Goal: Check status

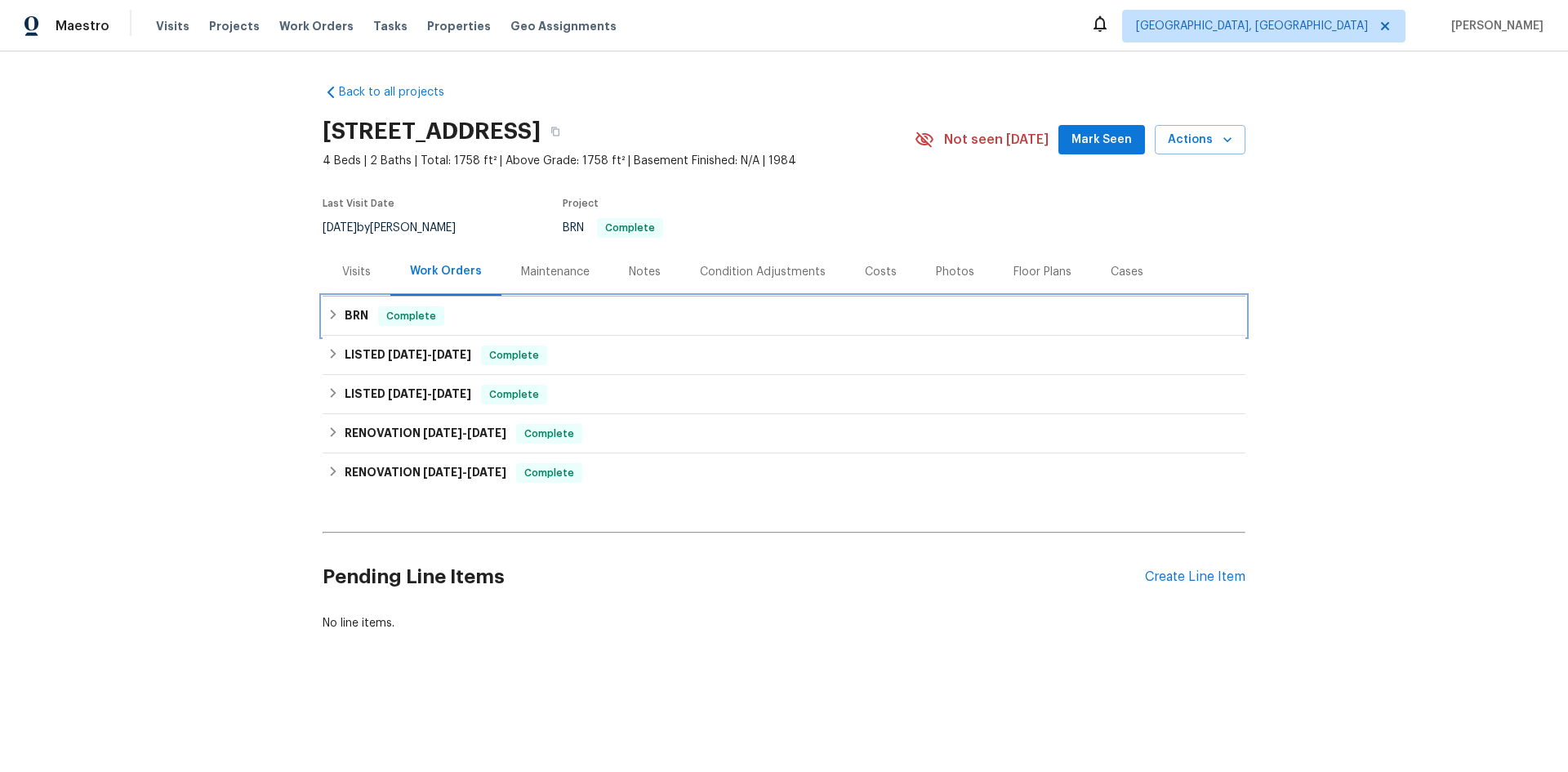
click at [327, 317] on icon at bounding box center [333, 315] width 12 height 12
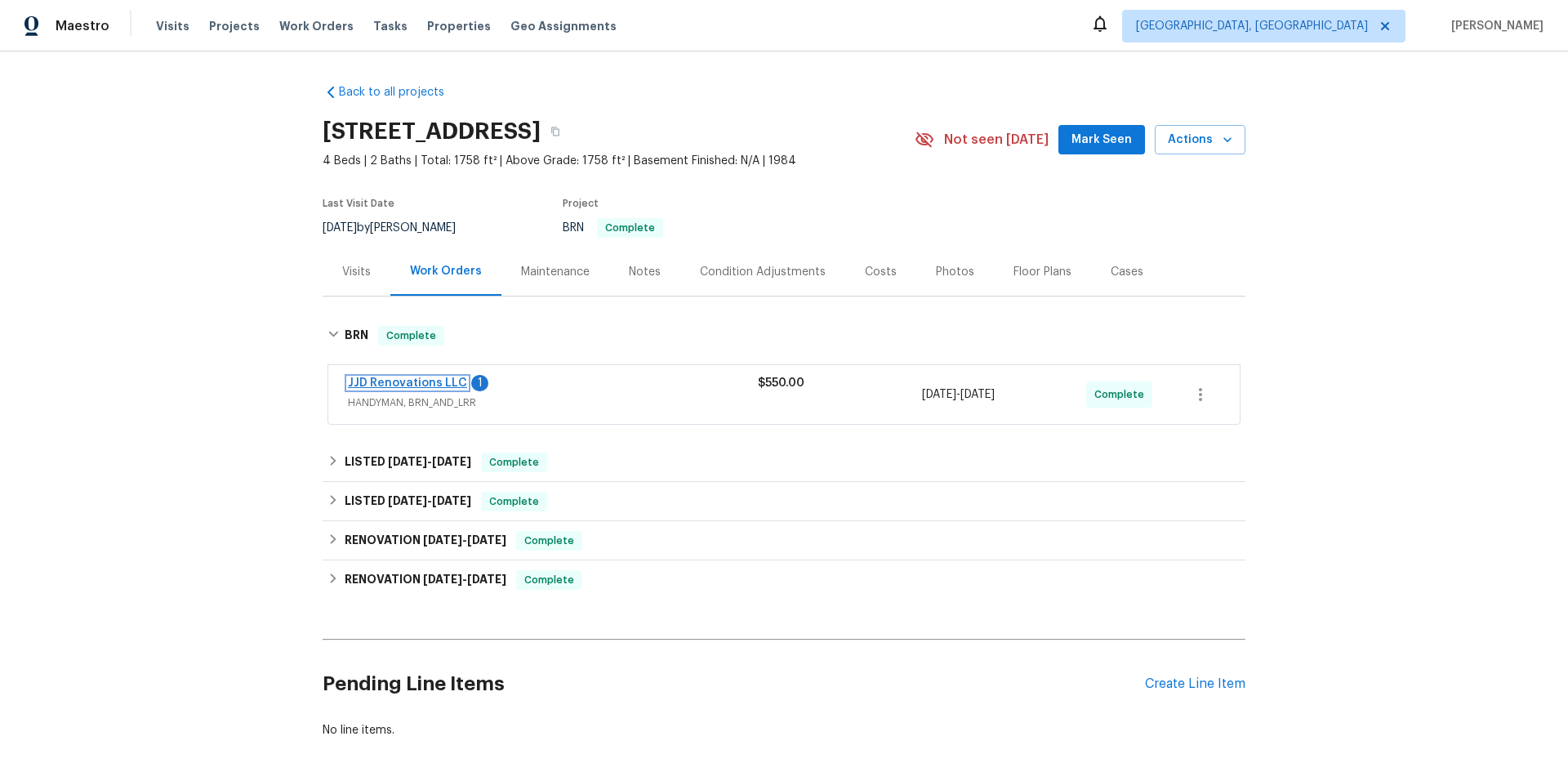
click at [399, 389] on link "JJD Renovations LLC" at bounding box center [407, 383] width 119 height 12
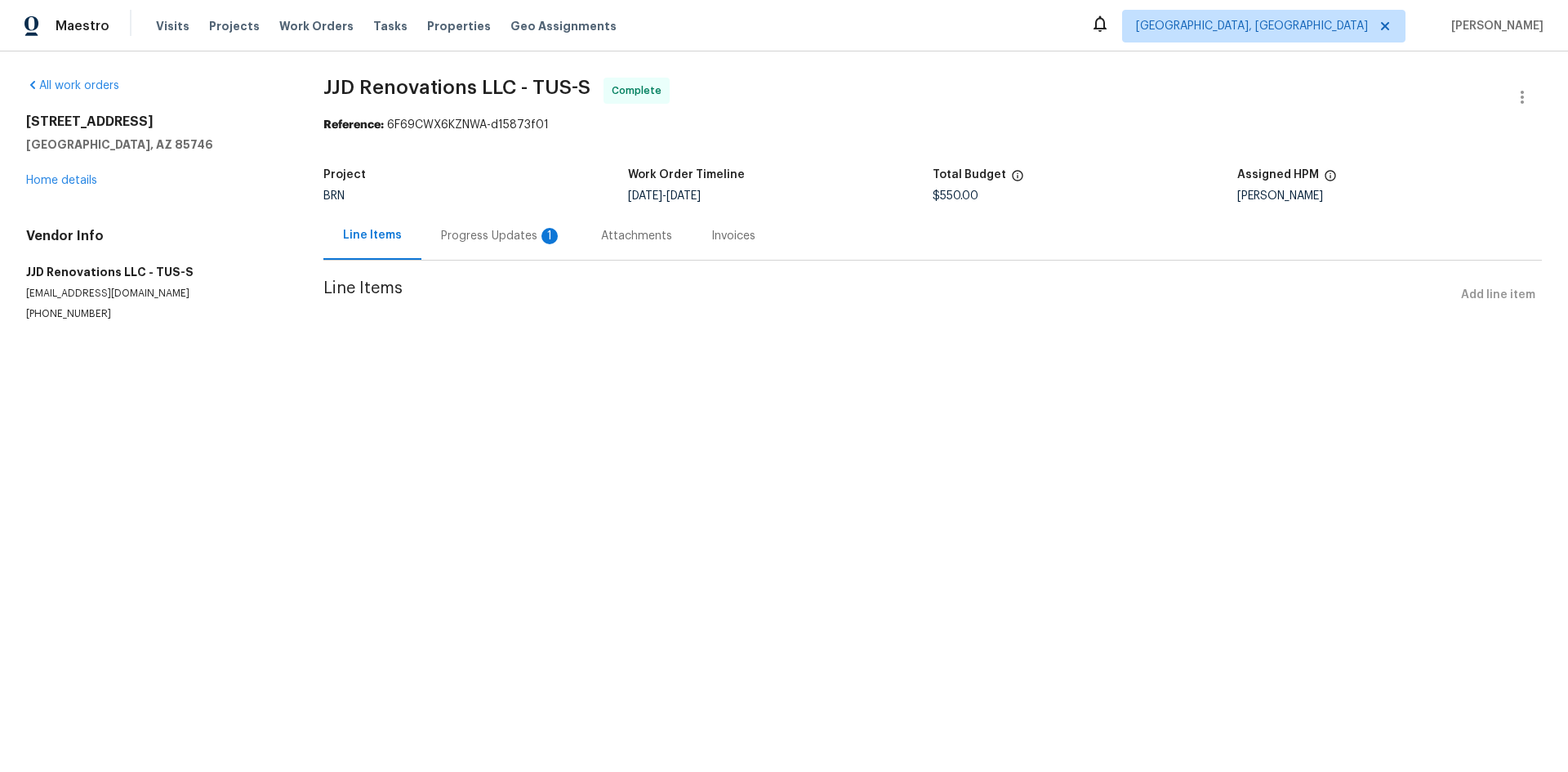
click at [506, 243] on div "Progress Updates 1" at bounding box center [501, 236] width 121 height 17
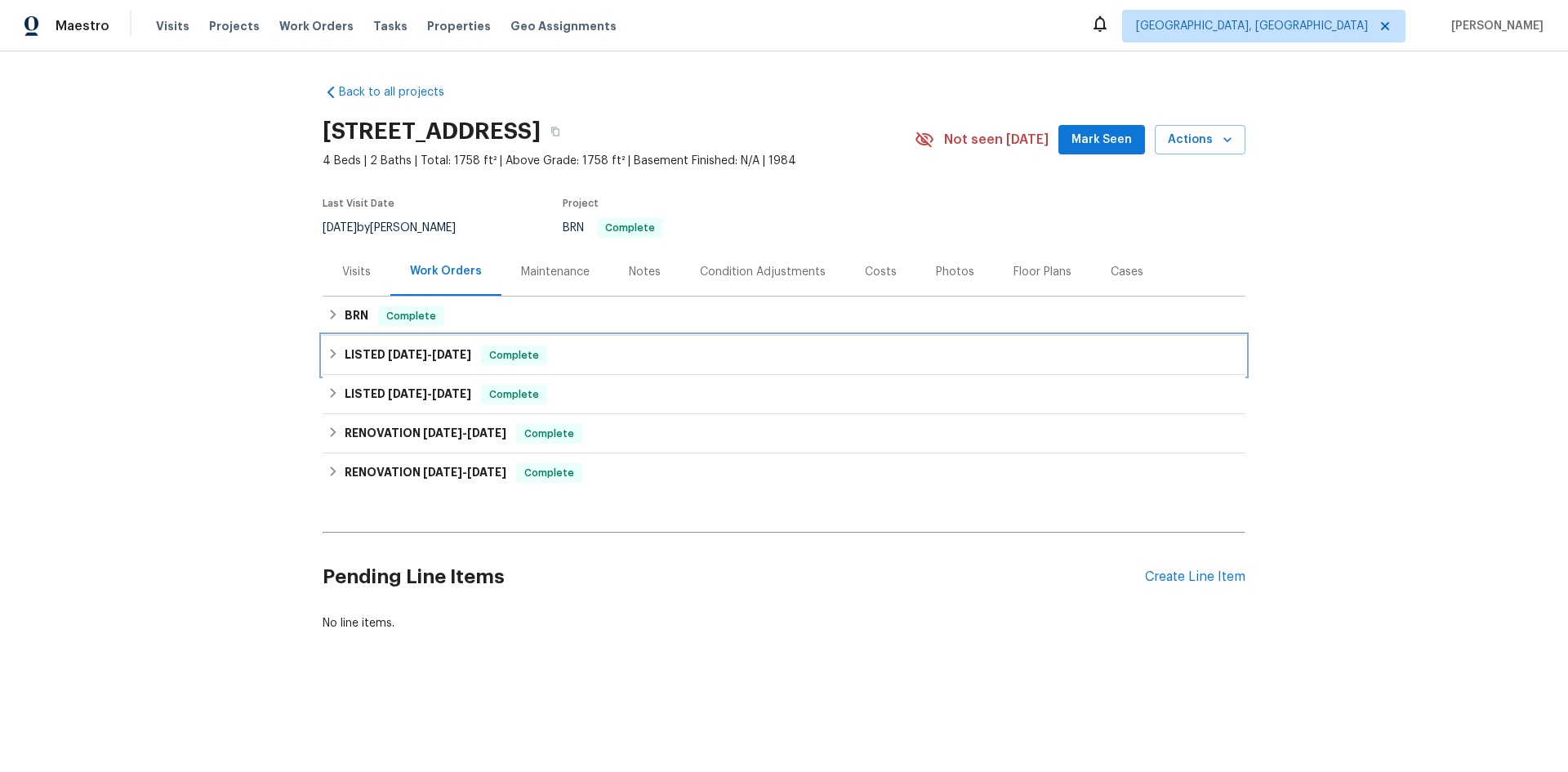
click at [331, 354] on icon at bounding box center [333, 354] width 6 height 10
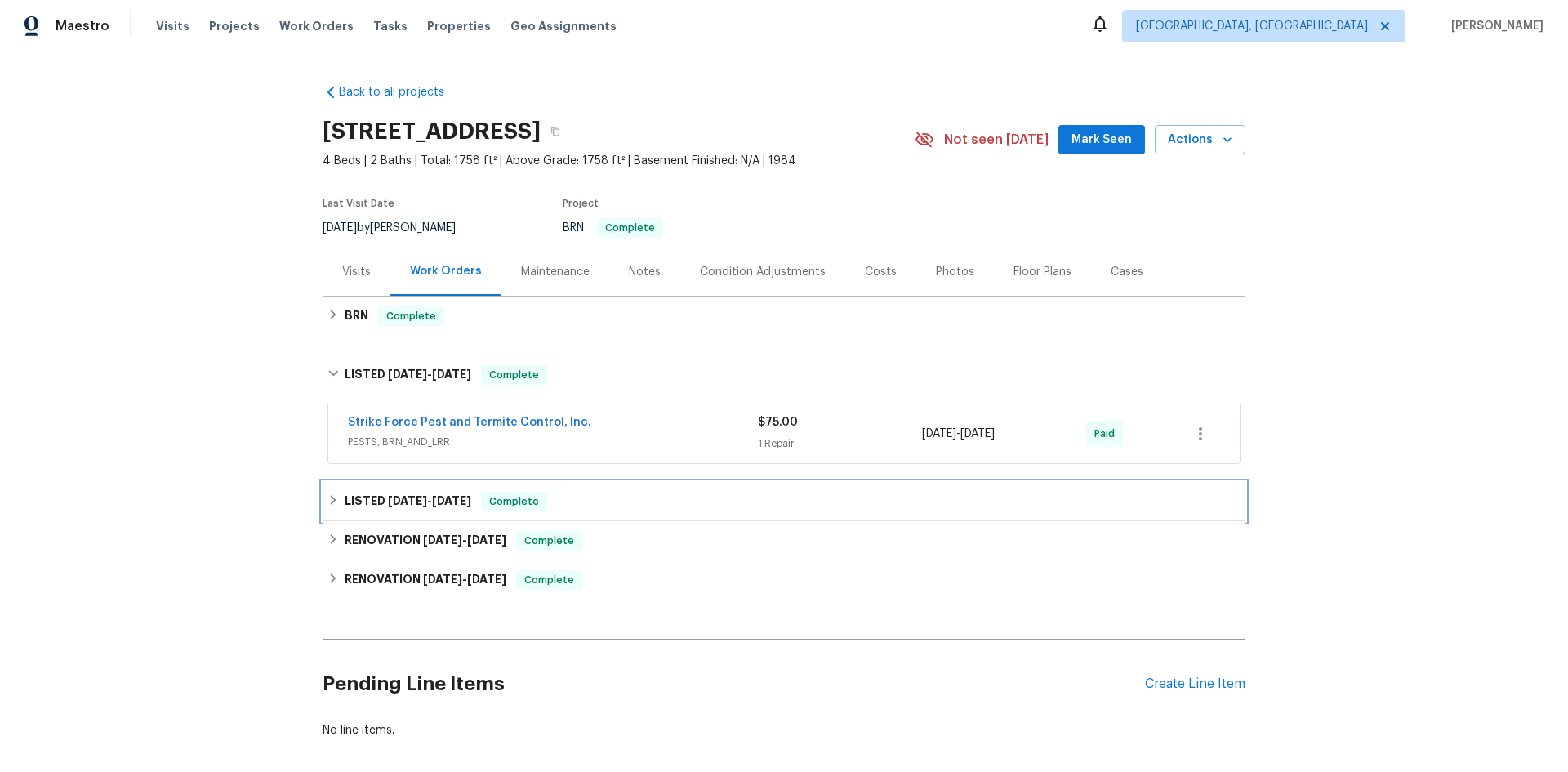
click at [331, 502] on icon at bounding box center [333, 500] width 12 height 12
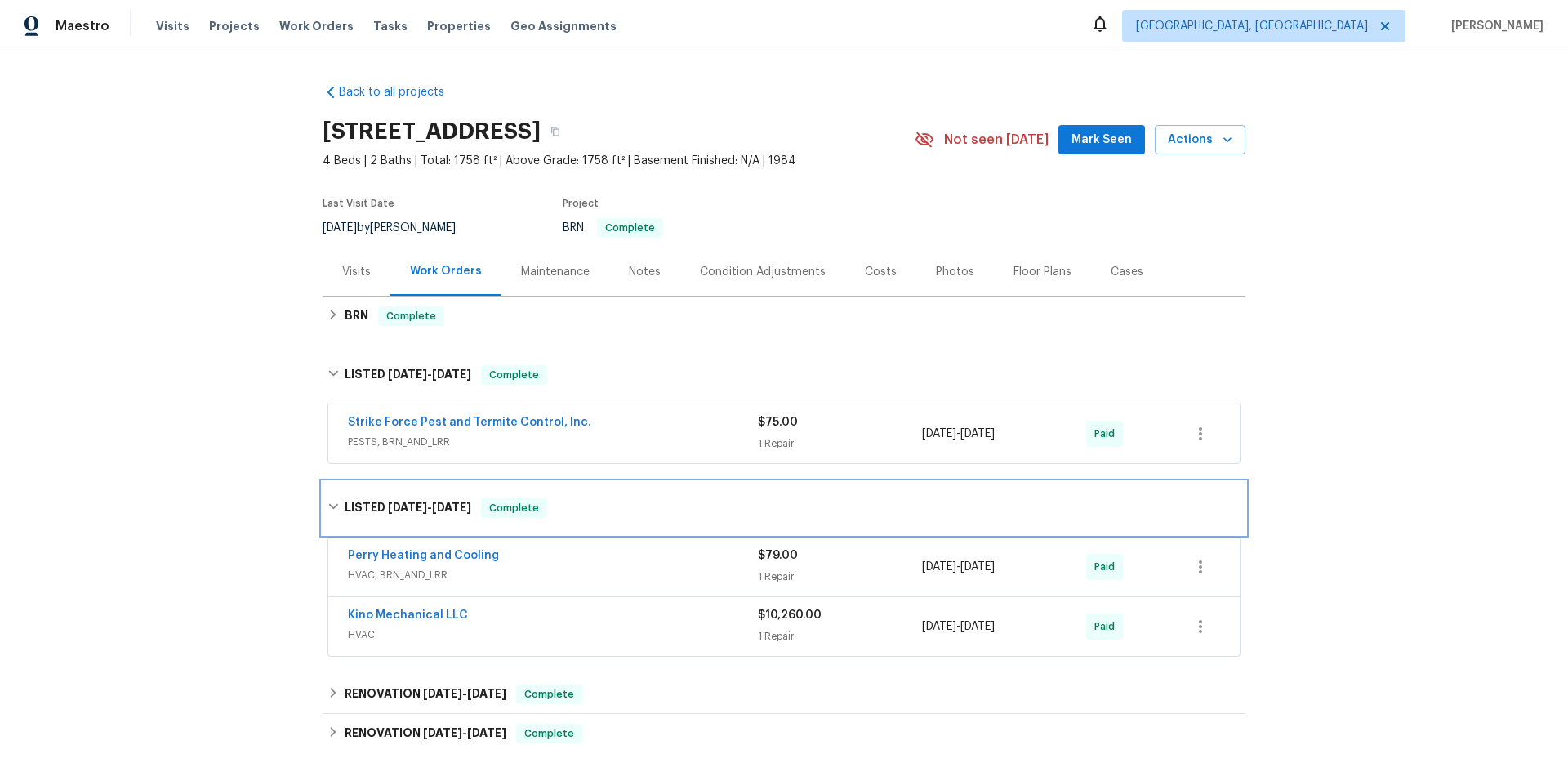
click at [331, 502] on icon at bounding box center [333, 507] width 12 height 12
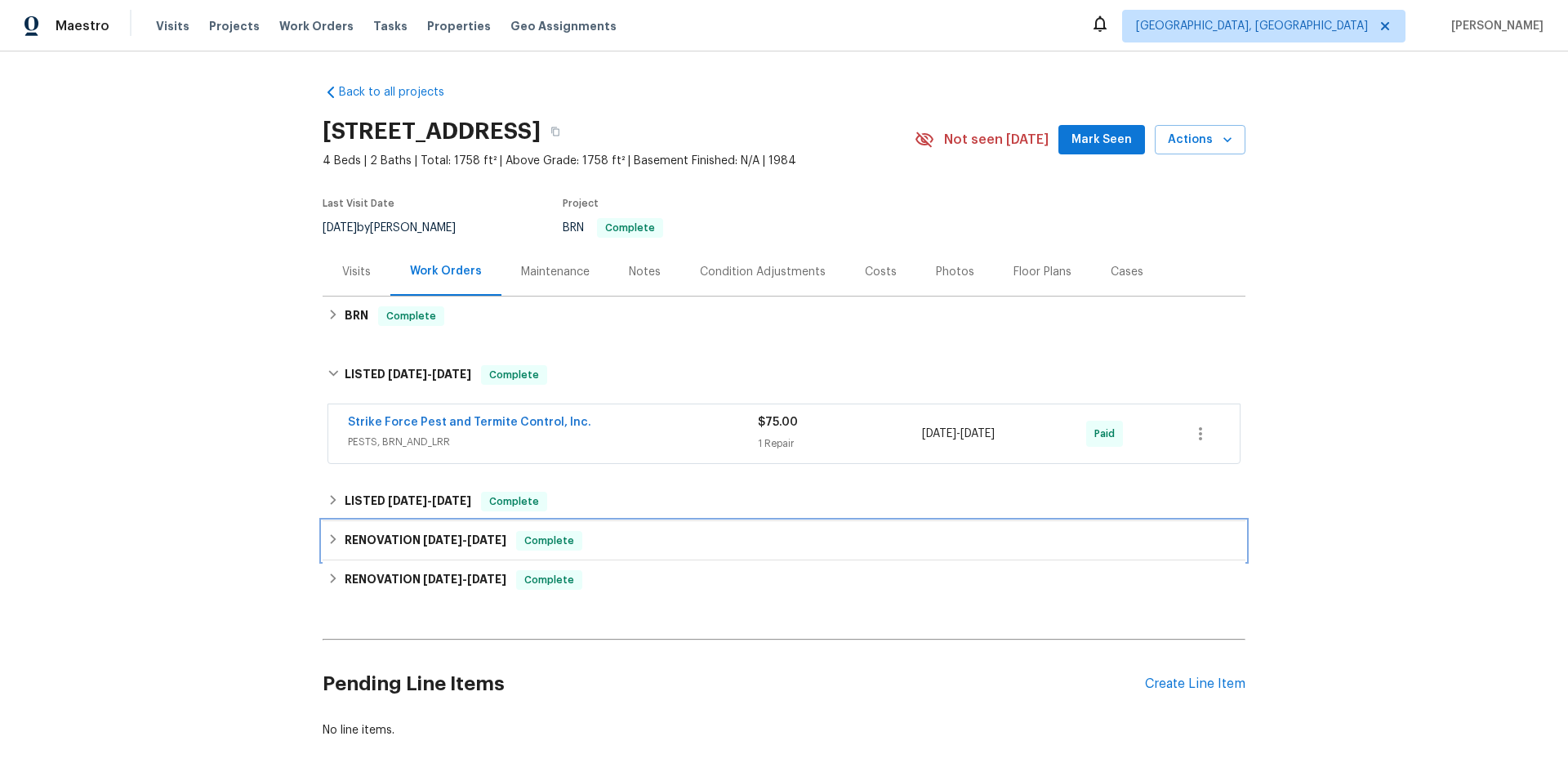
click at [330, 535] on icon at bounding box center [333, 539] width 12 height 12
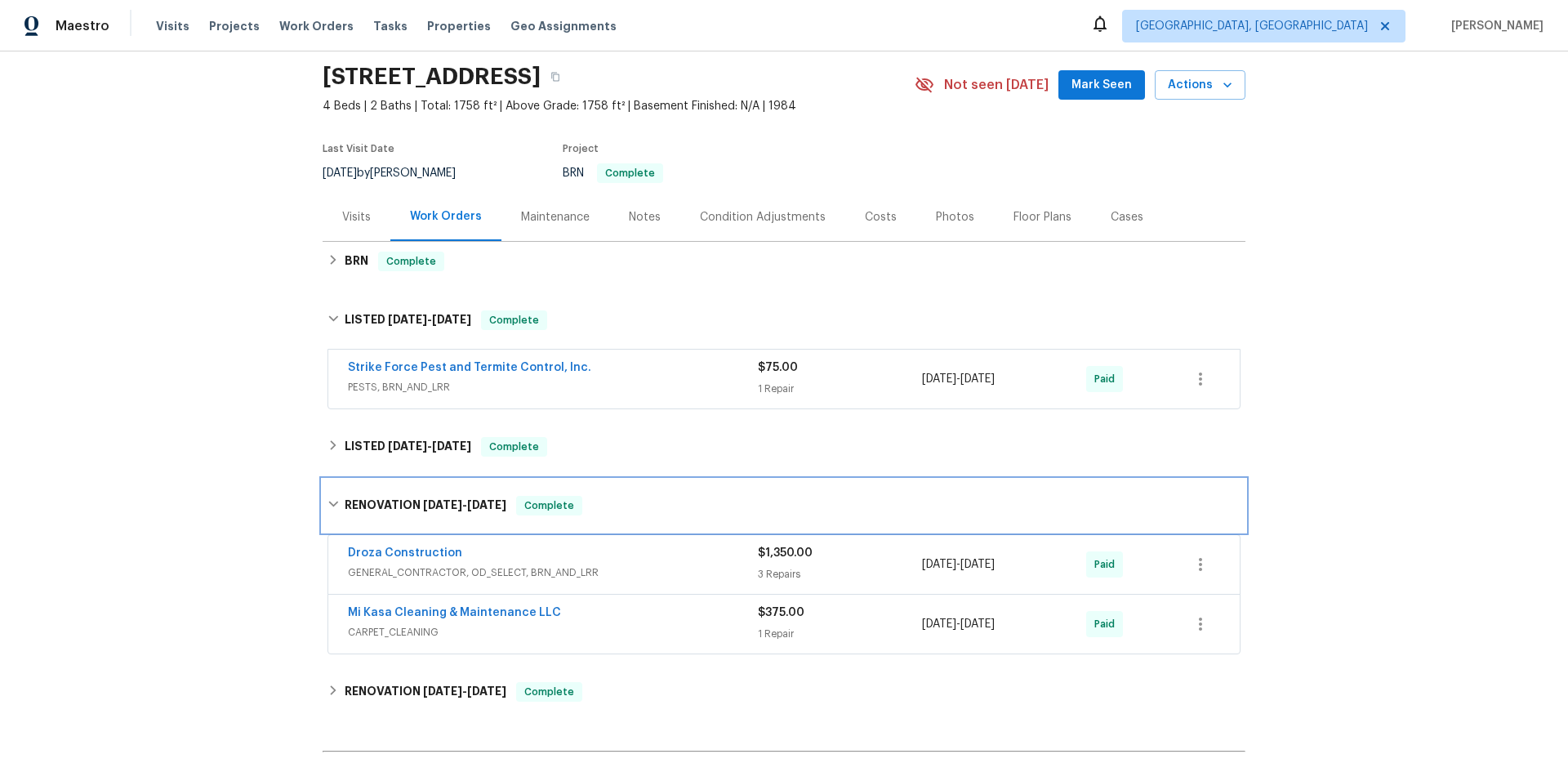
scroll to position [82, 0]
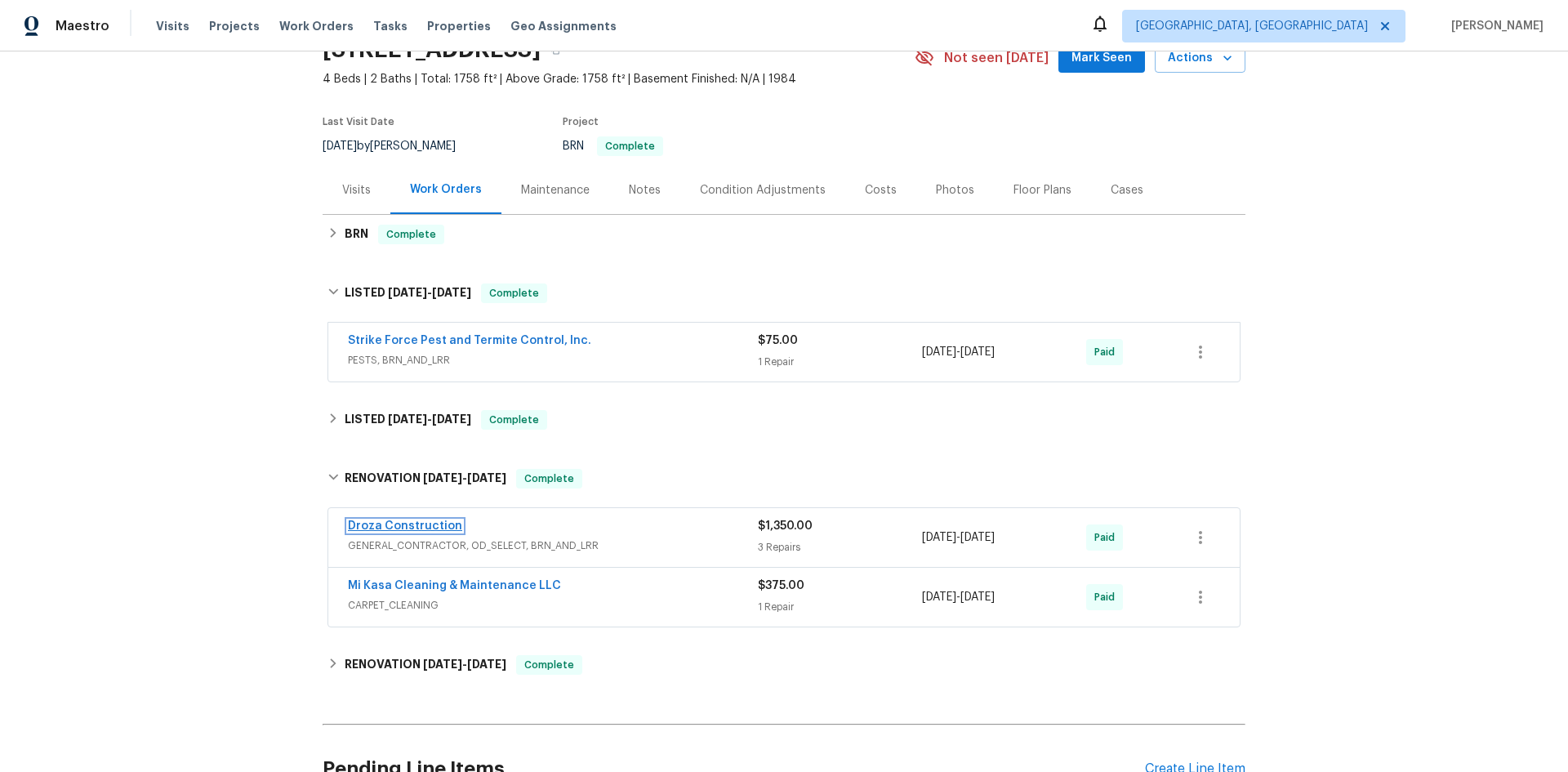
click at [434, 529] on link "Droza Construction" at bounding box center [405, 526] width 114 height 12
